Goal: Subscribe to service/newsletter

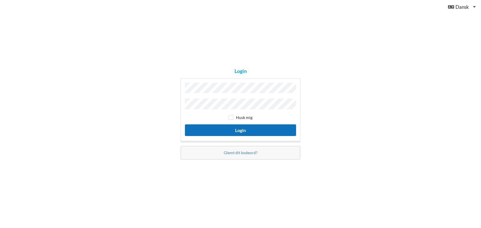
click at [239, 128] on button "Login" at bounding box center [240, 130] width 111 height 12
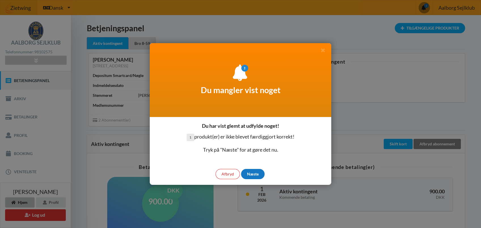
click at [251, 171] on div "Næste" at bounding box center [253, 174] width 24 height 10
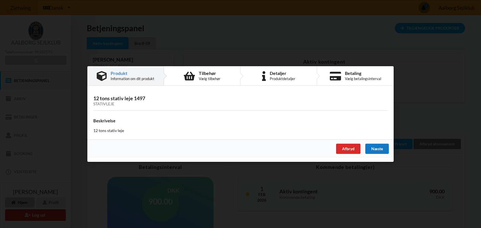
click at [375, 145] on div "Næste" at bounding box center [377, 149] width 24 height 10
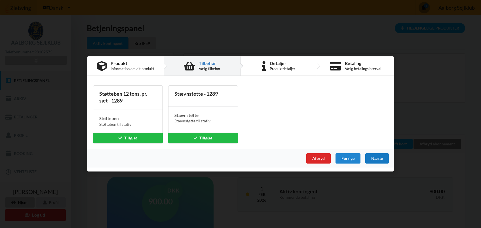
click at [376, 157] on div "Næste" at bounding box center [377, 158] width 24 height 10
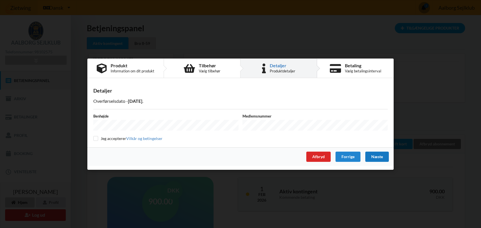
click at [378, 154] on div "Næste" at bounding box center [377, 156] width 24 height 10
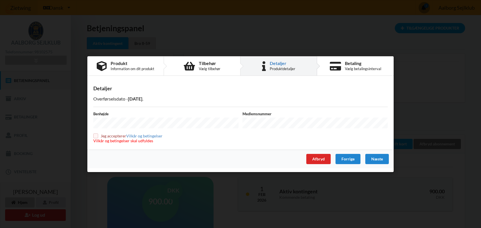
click at [97, 134] on input "checkbox" at bounding box center [95, 135] width 5 height 5
checkbox input "true"
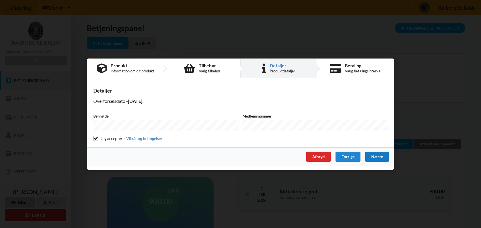
click at [379, 152] on div "Næste" at bounding box center [377, 156] width 24 height 10
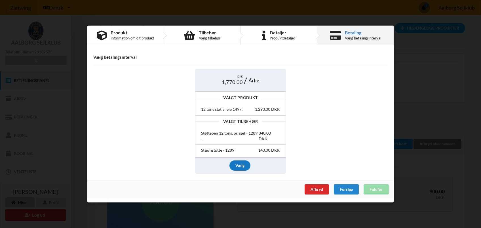
click at [241, 164] on div "Vælg" at bounding box center [239, 165] width 21 height 10
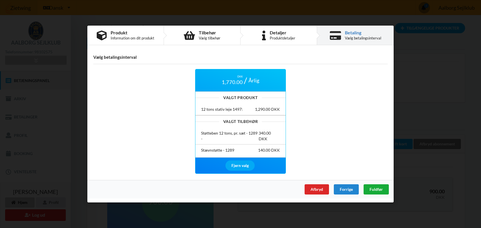
click at [376, 186] on div "Fuldfør" at bounding box center [376, 189] width 25 height 10
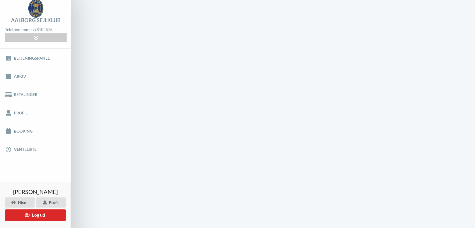
scroll to position [0, 0]
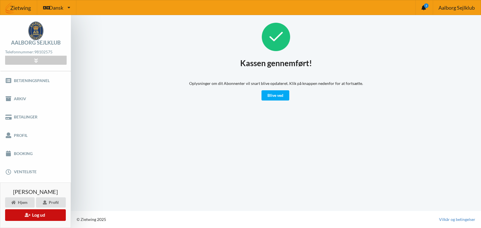
click at [31, 212] on button "Log ud" at bounding box center [35, 215] width 61 height 12
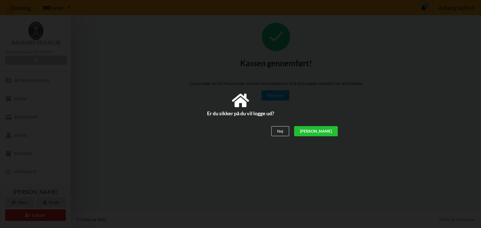
click at [330, 128] on div "[PERSON_NAME]" at bounding box center [316, 131] width 44 height 10
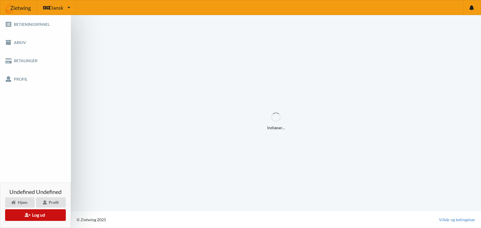
click at [35, 212] on button "Log ud" at bounding box center [35, 215] width 61 height 12
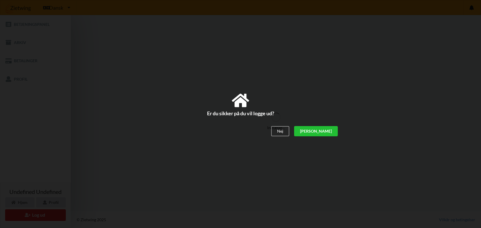
click at [329, 128] on div "[PERSON_NAME]" at bounding box center [316, 131] width 44 height 10
